Goal: Book appointment/travel/reservation

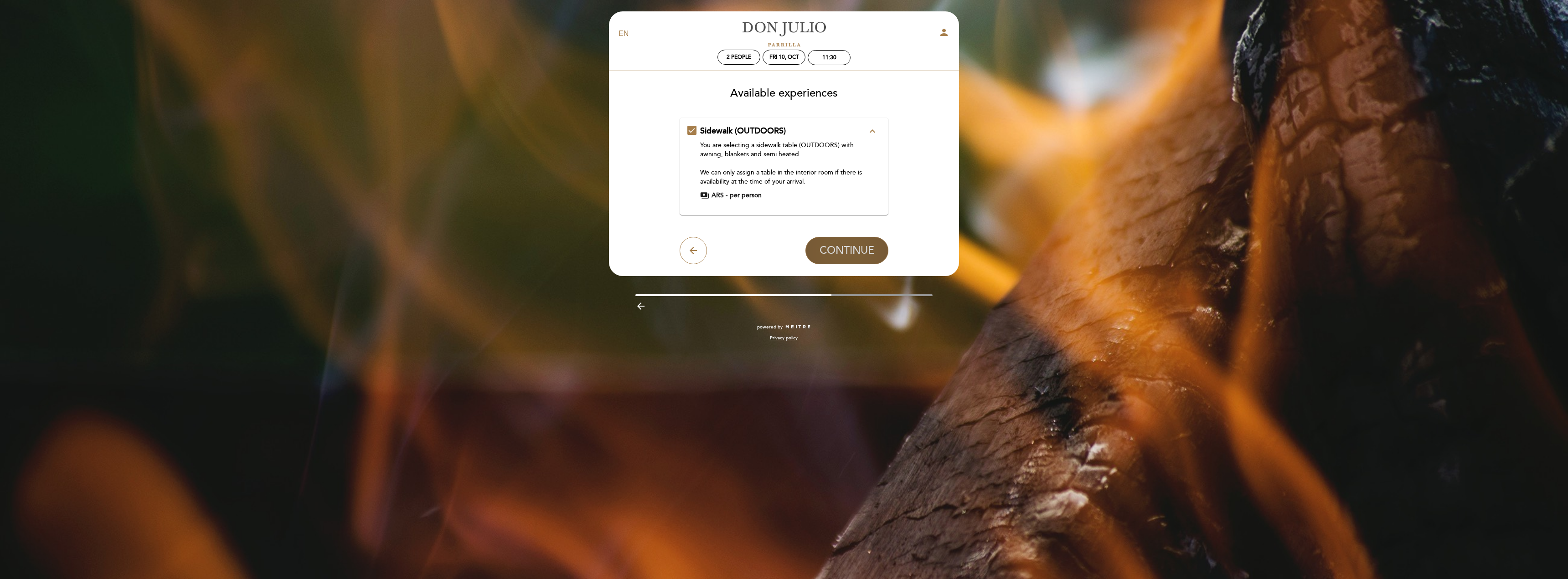
click at [840, 240] on button "CONTINUE" at bounding box center [847, 250] width 83 height 27
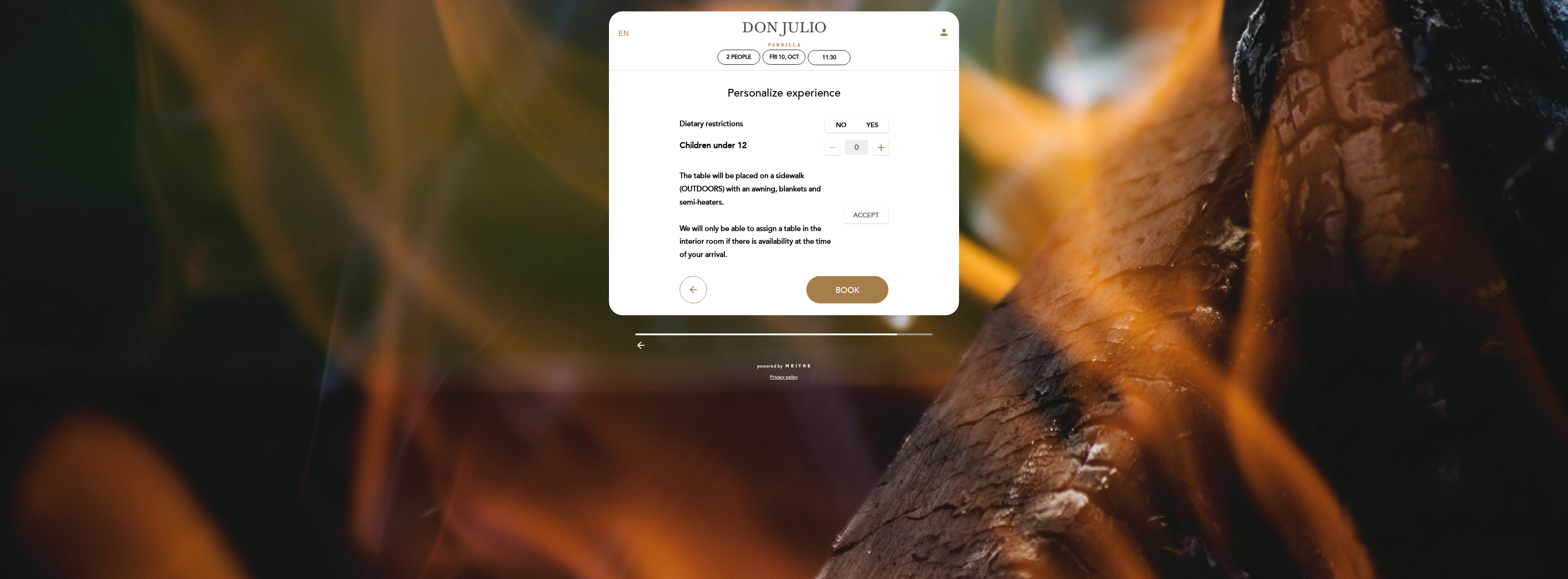
click at [833, 147] on icon "remove" at bounding box center [832, 148] width 11 height 11
click at [830, 141] on span "remove" at bounding box center [832, 147] width 15 height 15
click at [859, 211] on span "Accept" at bounding box center [866, 216] width 26 height 10
click at [838, 120] on label "No" at bounding box center [841, 125] width 32 height 15
click at [841, 283] on button "Book" at bounding box center [847, 290] width 82 height 27
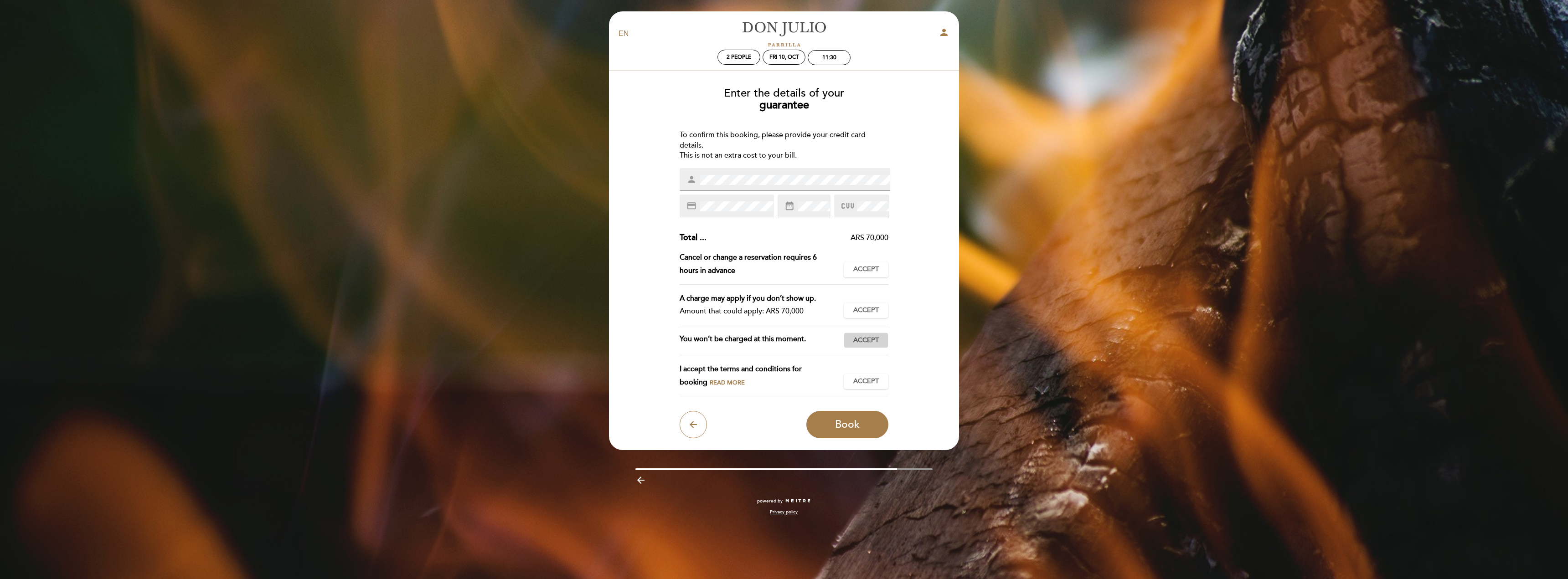
click at [866, 335] on button "Accept Accepted" at bounding box center [866, 340] width 44 height 15
click at [866, 380] on span "Accept" at bounding box center [866, 381] width 26 height 10
click at [848, 421] on span "Book" at bounding box center [847, 424] width 24 height 13
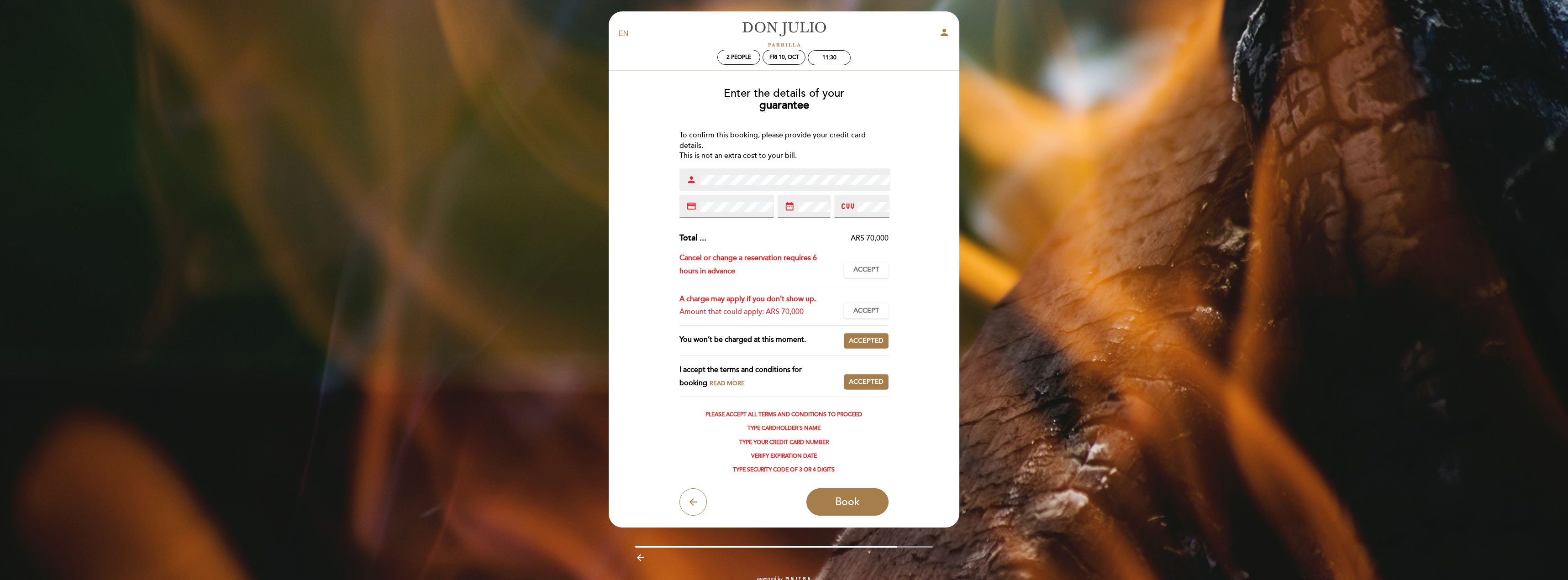
click at [855, 208] on span at bounding box center [872, 207] width 34 height 11
click at [835, 206] on div at bounding box center [861, 206] width 55 height 23
click at [846, 202] on icon at bounding box center [847, 206] width 12 height 15
click at [864, 267] on span "Accept" at bounding box center [866, 270] width 26 height 10
click at [852, 497] on span "Book" at bounding box center [847, 501] width 24 height 13
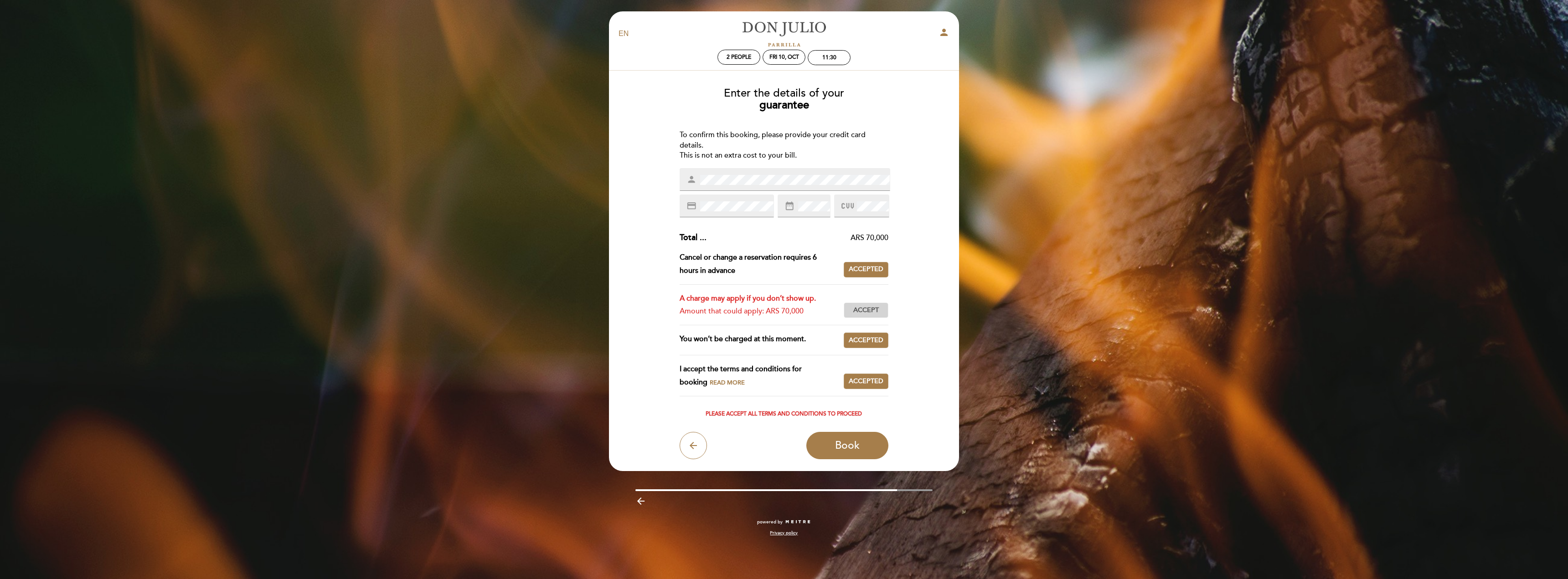
click at [869, 305] on span "Accept" at bounding box center [866, 310] width 26 height 10
click at [840, 442] on span "Book" at bounding box center [847, 445] width 24 height 13
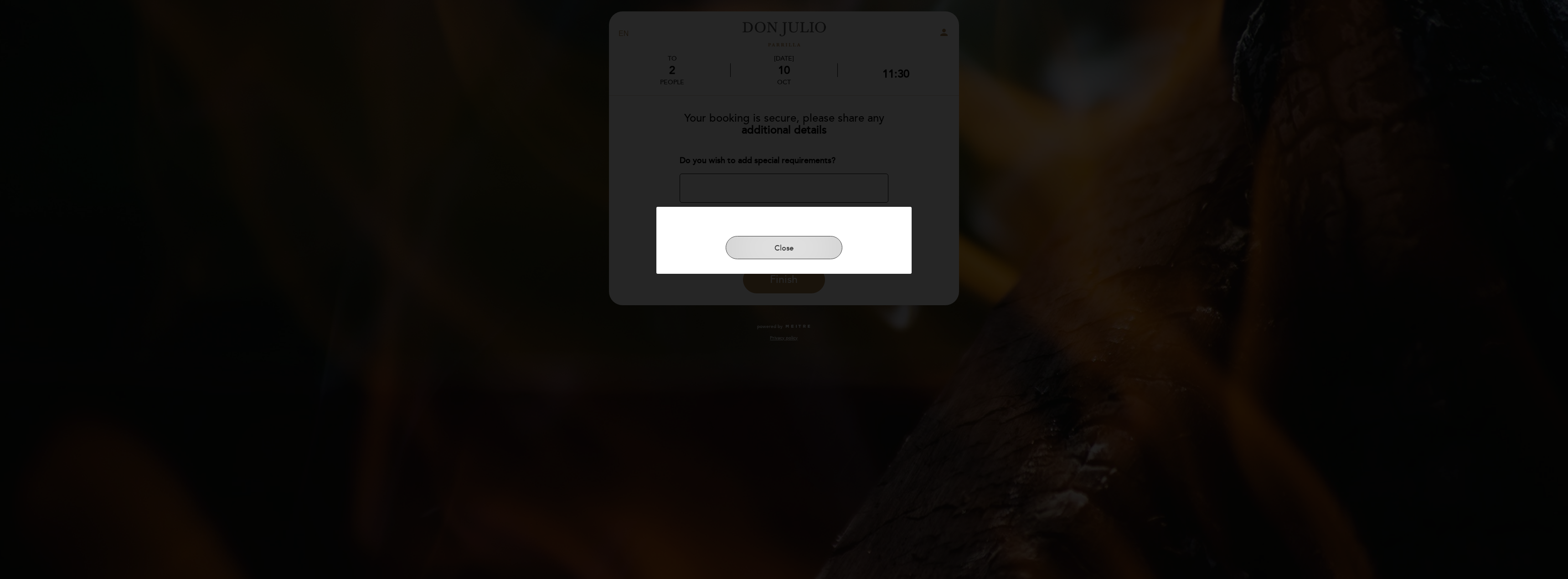
click at [785, 244] on button "Close" at bounding box center [784, 248] width 117 height 24
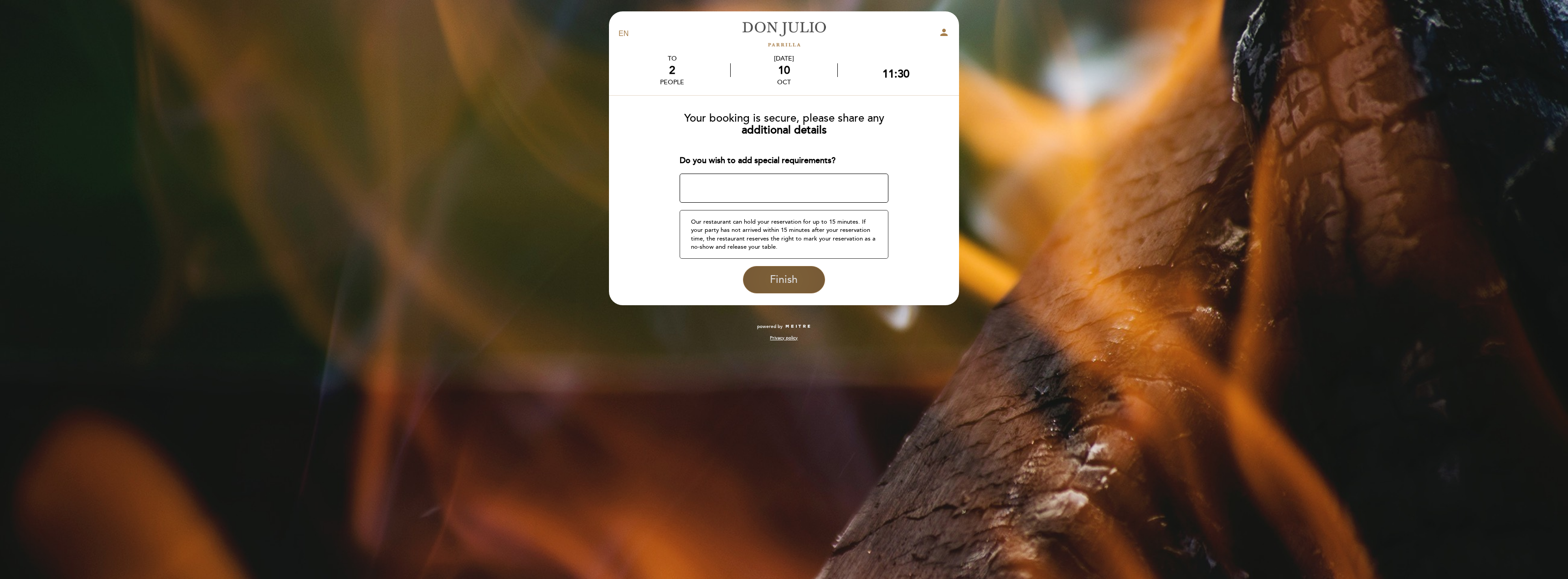
click at [787, 274] on span "Finish" at bounding box center [784, 279] width 28 height 13
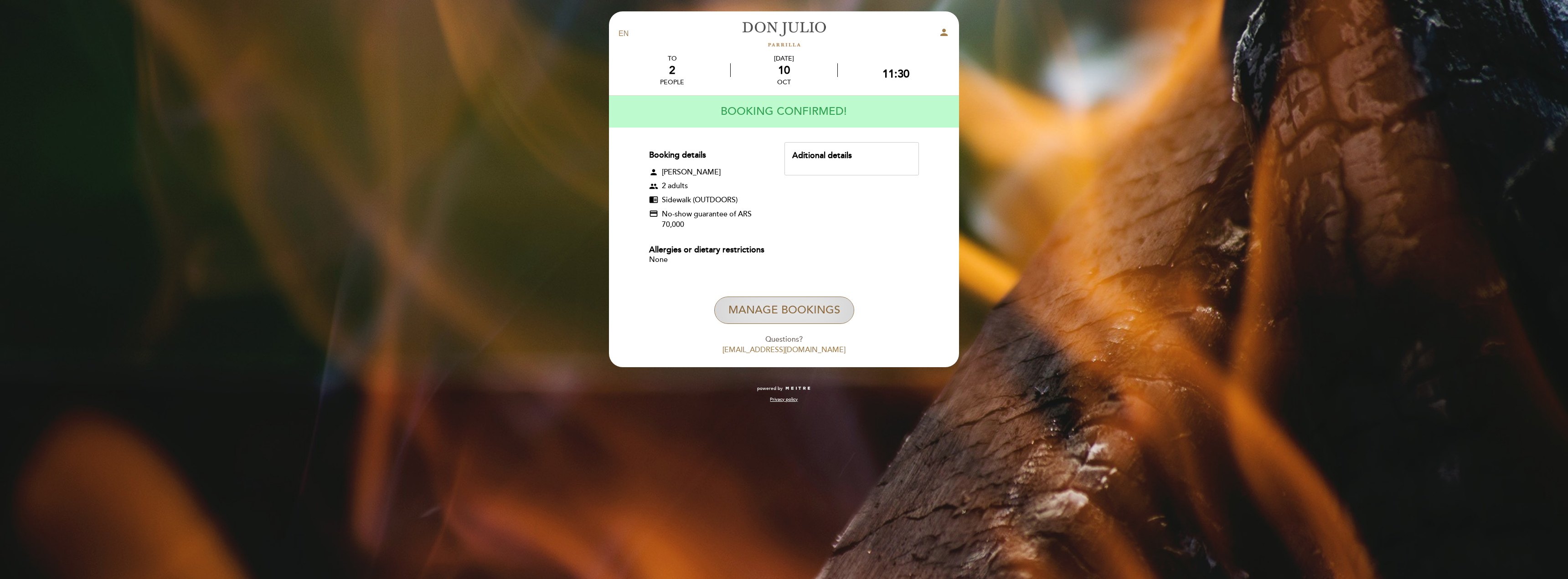
click at [796, 302] on button "Manage Bookings" at bounding box center [784, 310] width 140 height 27
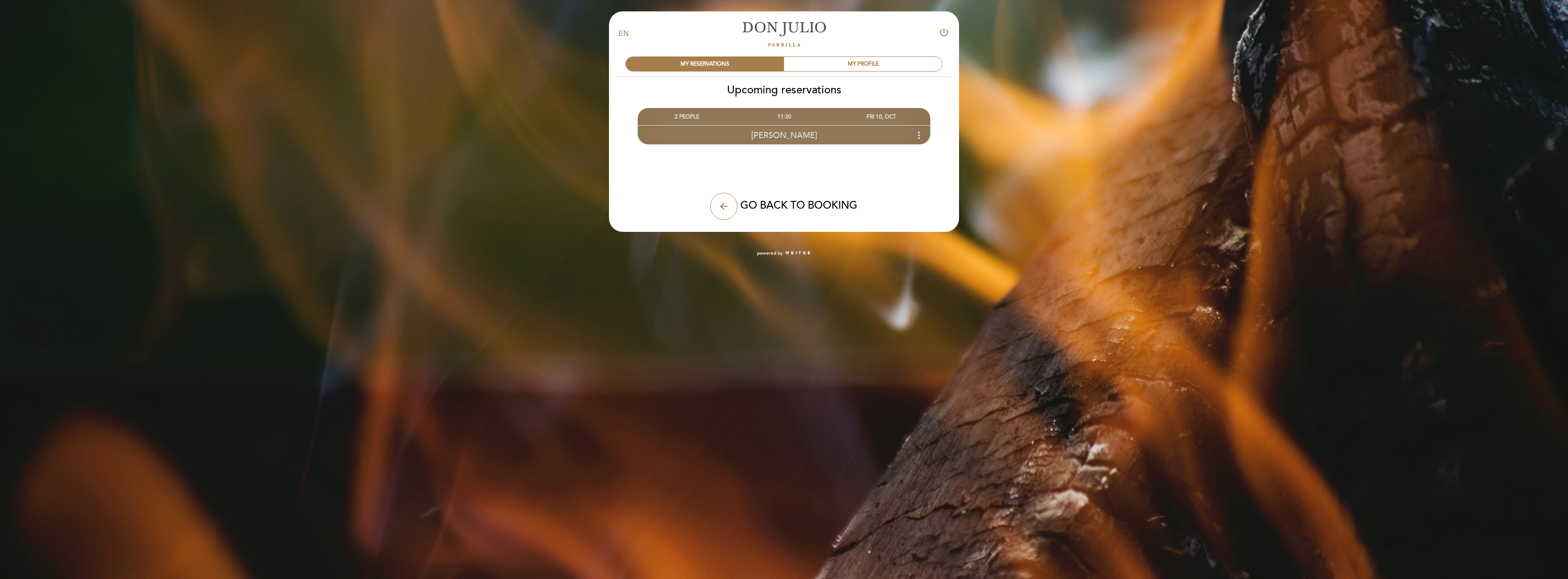
click at [919, 130] on icon "more_vert" at bounding box center [919, 135] width 11 height 11
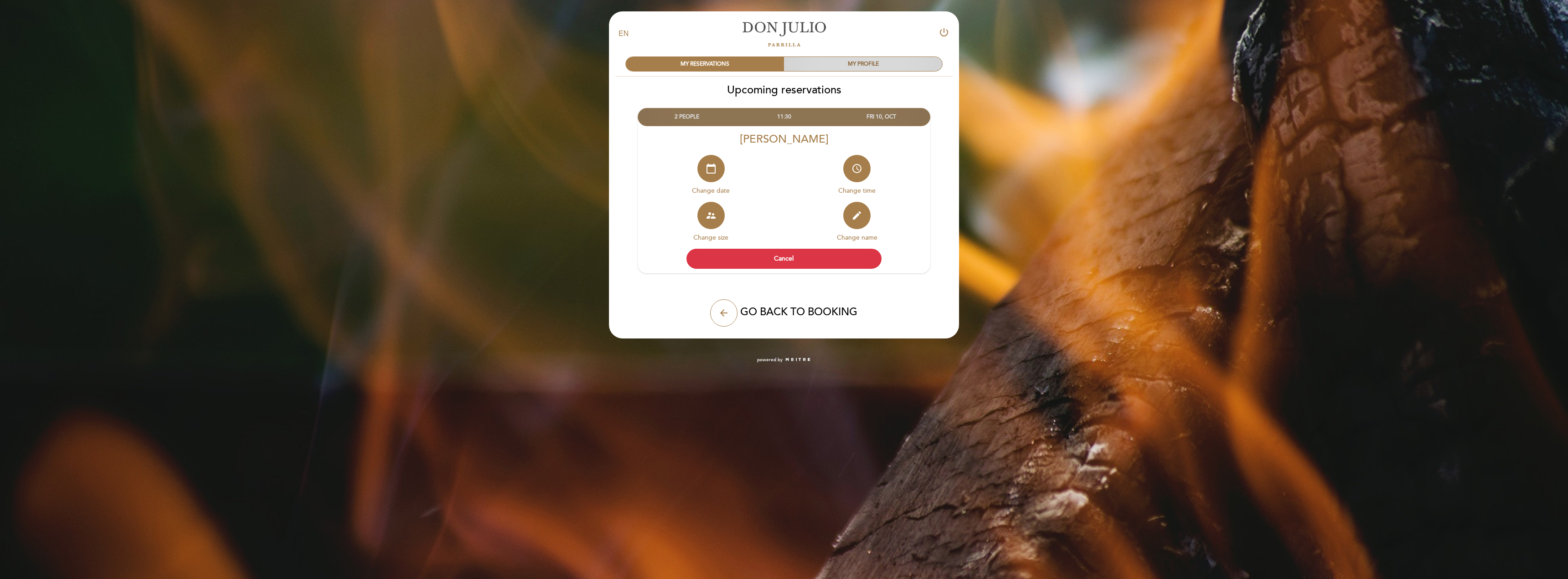
click at [856, 58] on div "MY PROFILE" at bounding box center [863, 64] width 158 height 14
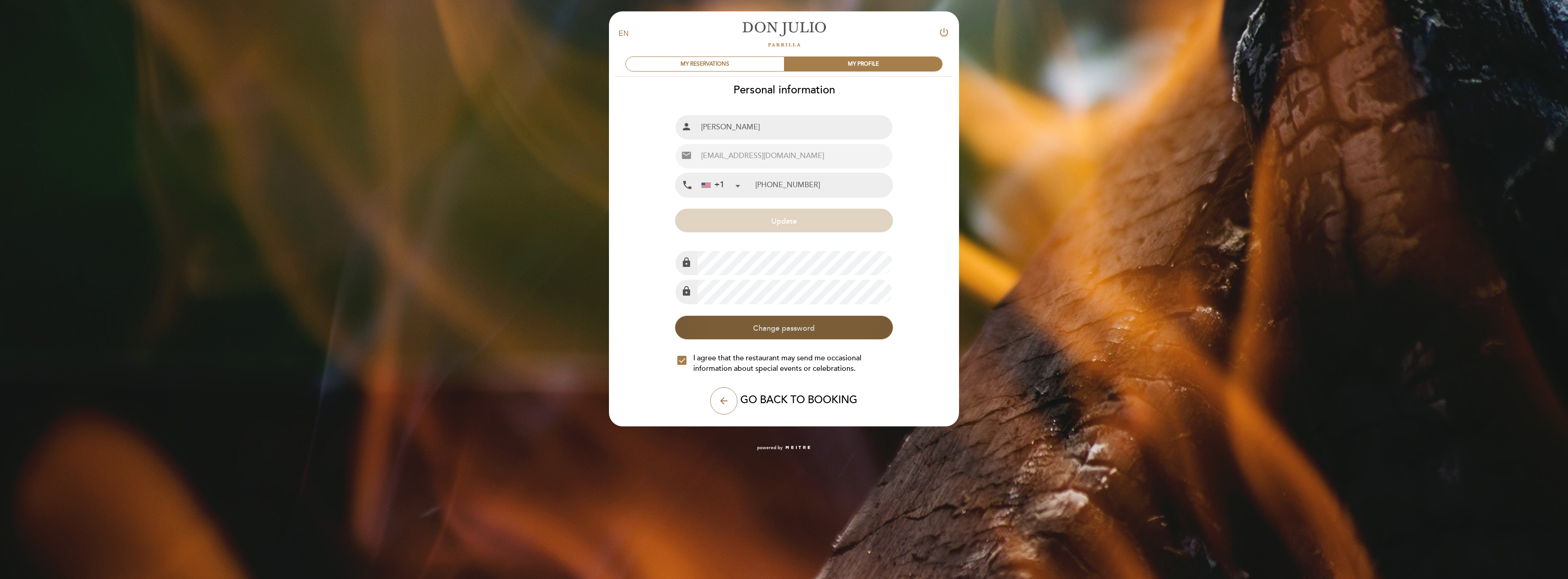
click at [792, 322] on button "Change password" at bounding box center [783, 327] width 217 height 24
click at [714, 63] on div "MY RESERVATIONS" at bounding box center [705, 64] width 158 height 14
